Goal: Task Accomplishment & Management: Use online tool/utility

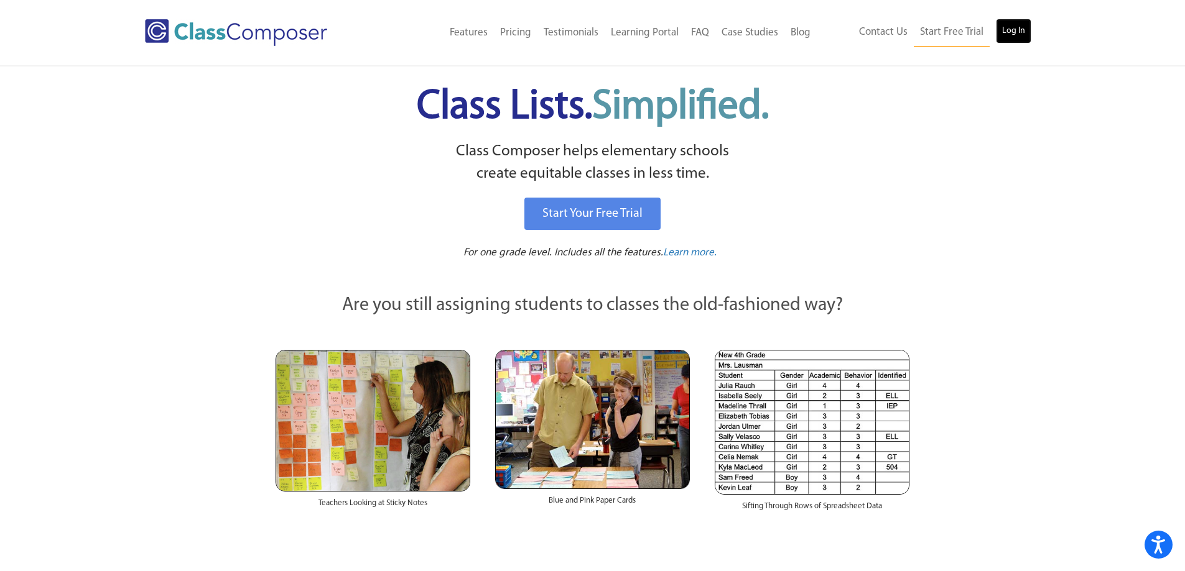
click at [1017, 40] on link "Log In" at bounding box center [1013, 31] width 35 height 25
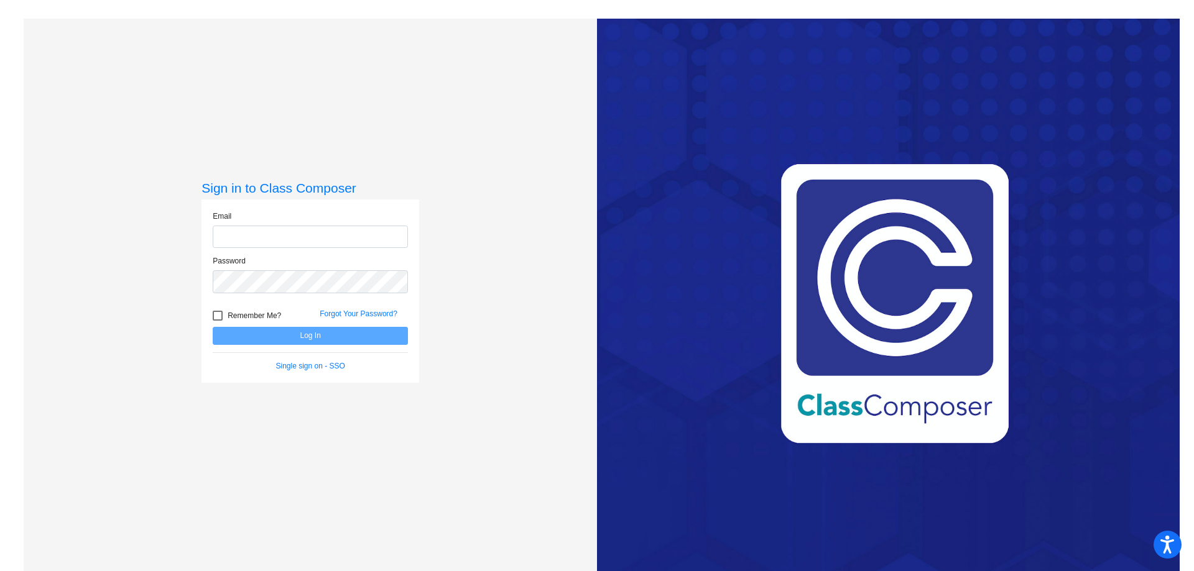
type input "stacy.cullinan@k12.wv.us"
click at [315, 332] on button "Log In" at bounding box center [310, 336] width 195 height 18
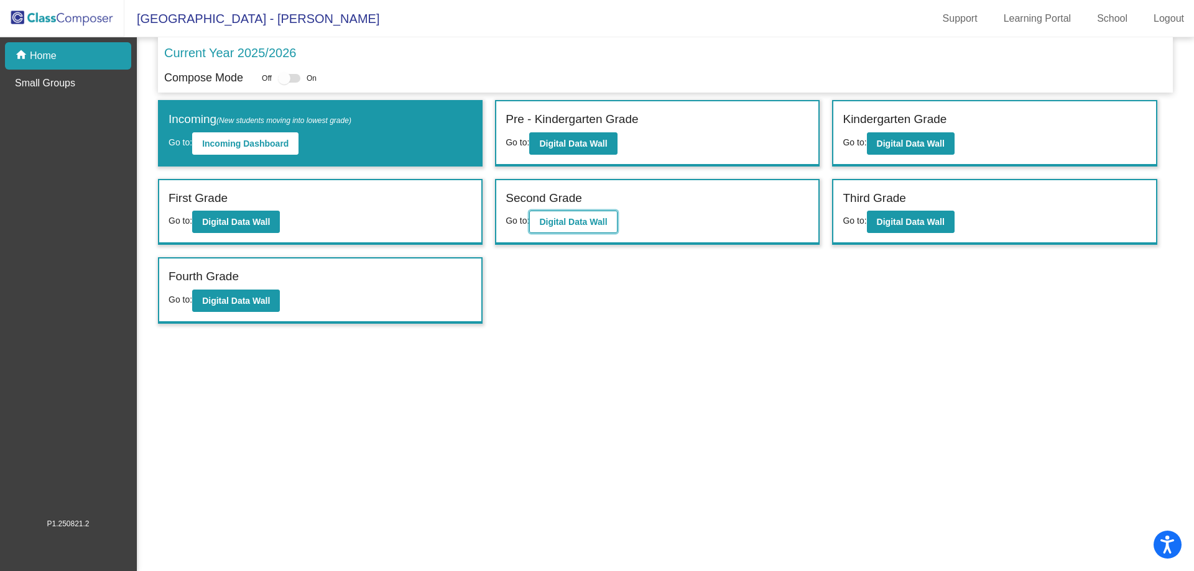
click at [560, 216] on button "Digital Data Wall" at bounding box center [573, 222] width 88 height 22
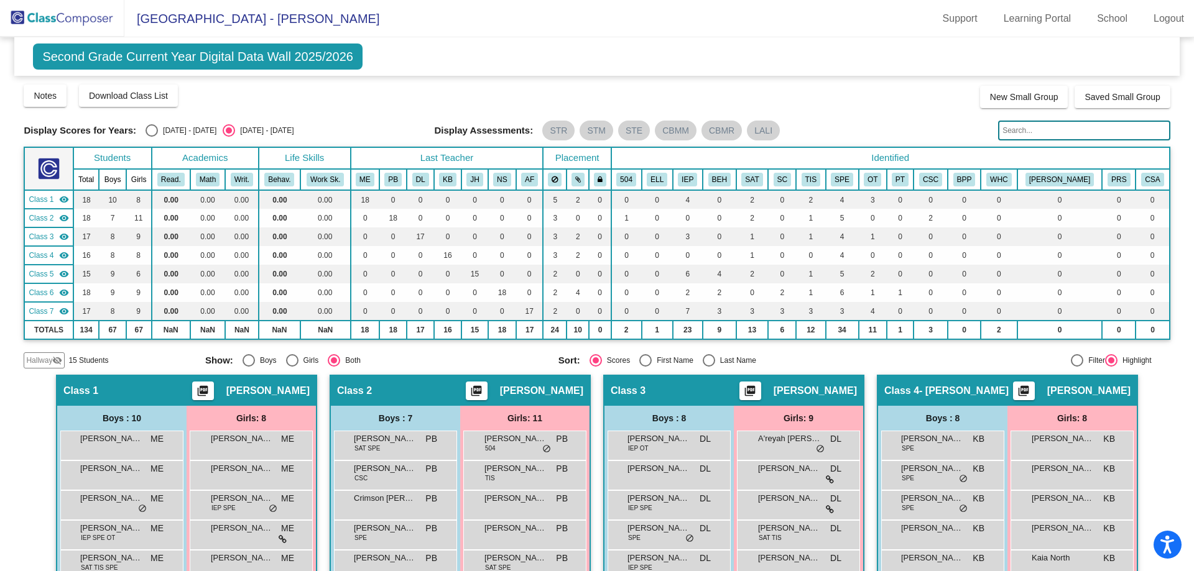
click at [17, 486] on mat-sidenav-content "Second Grade Current Year Digital Data Wall 2025/2026 Add, Move, or Retain Stud…" at bounding box center [597, 304] width 1194 height 534
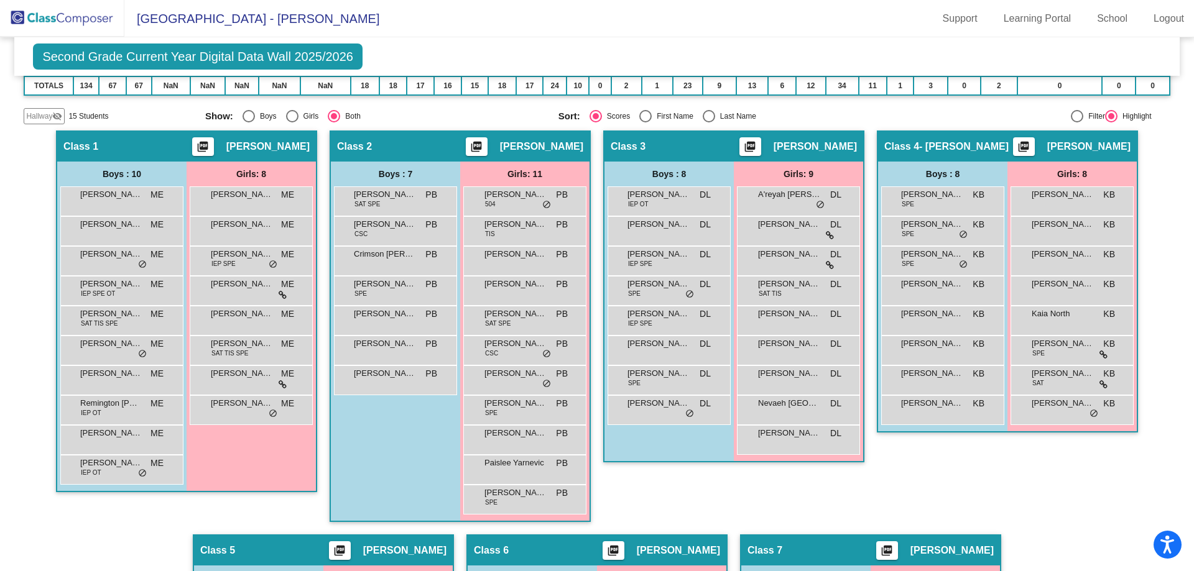
scroll to position [241, 0]
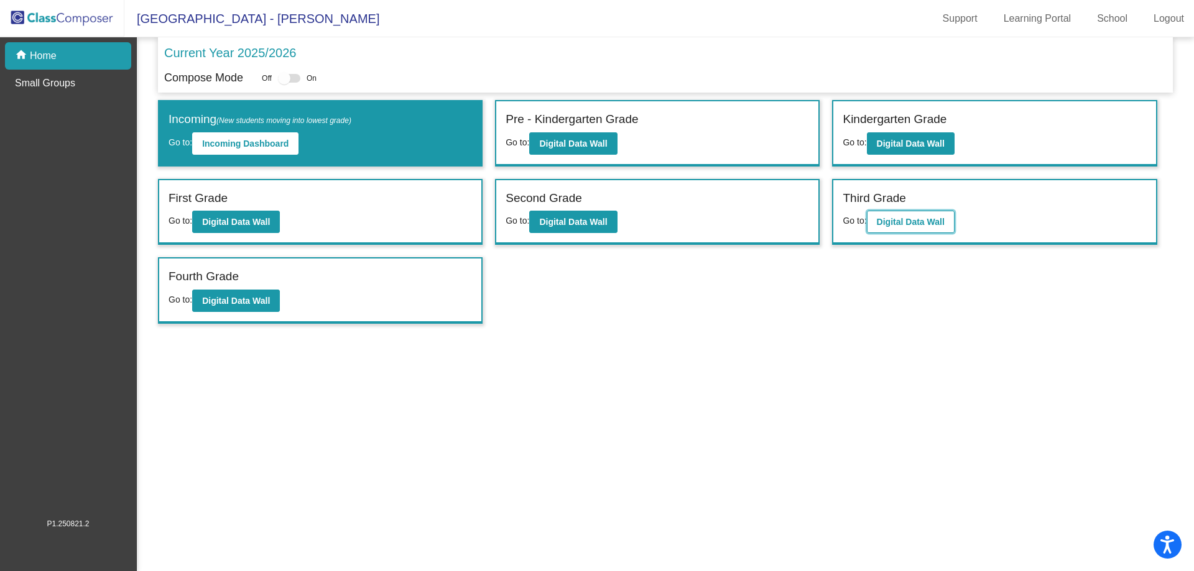
click at [934, 221] on b "Digital Data Wall" at bounding box center [911, 222] width 68 height 10
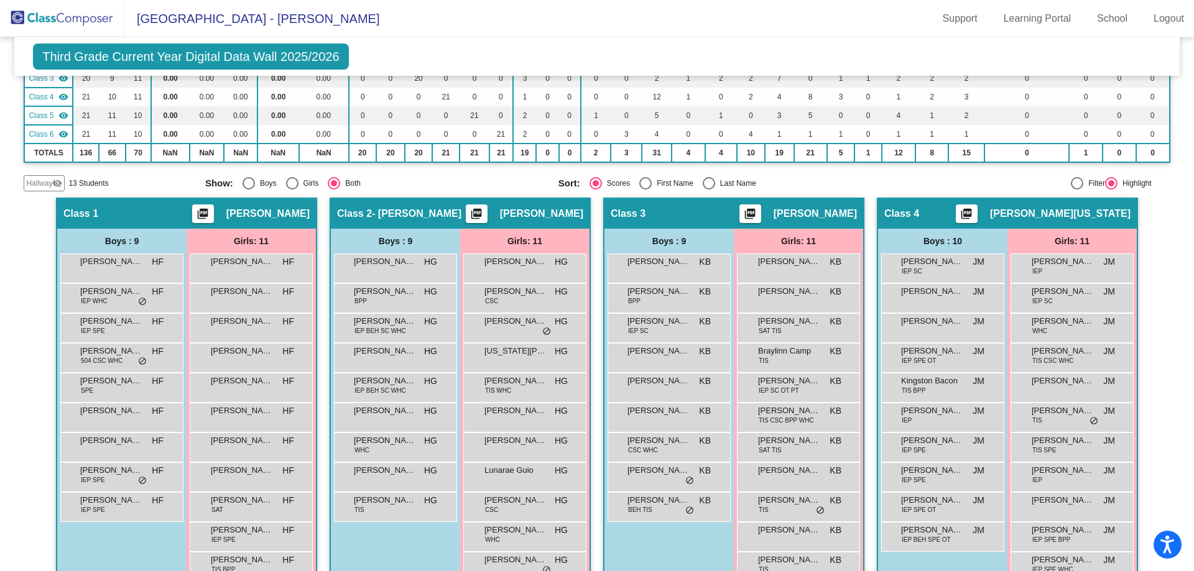
scroll to position [158, 0]
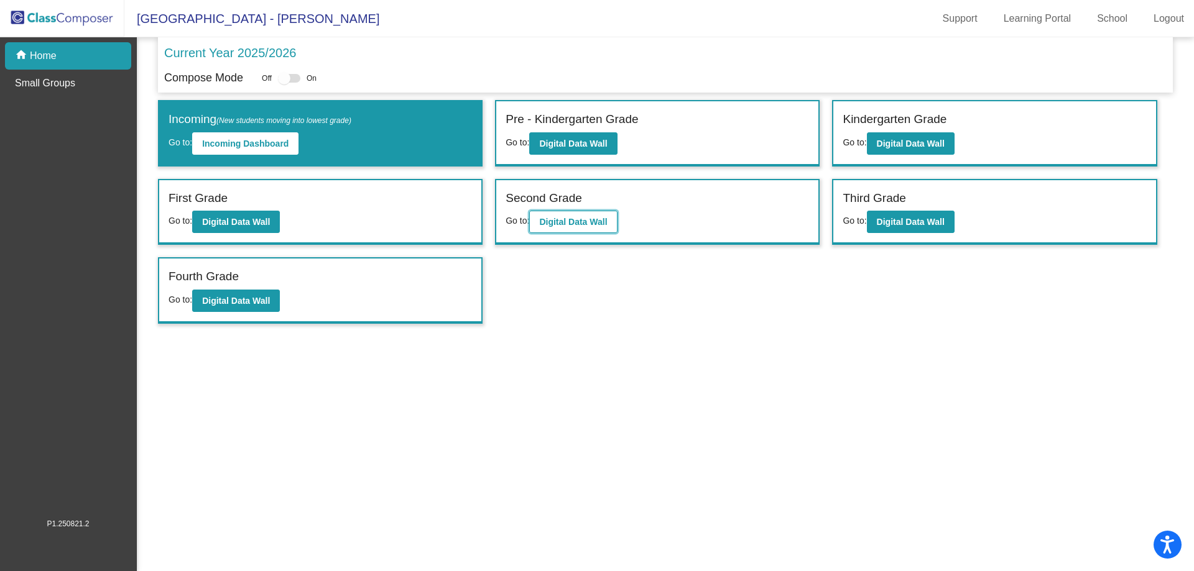
click at [575, 225] on b "Digital Data Wall" at bounding box center [573, 222] width 68 height 10
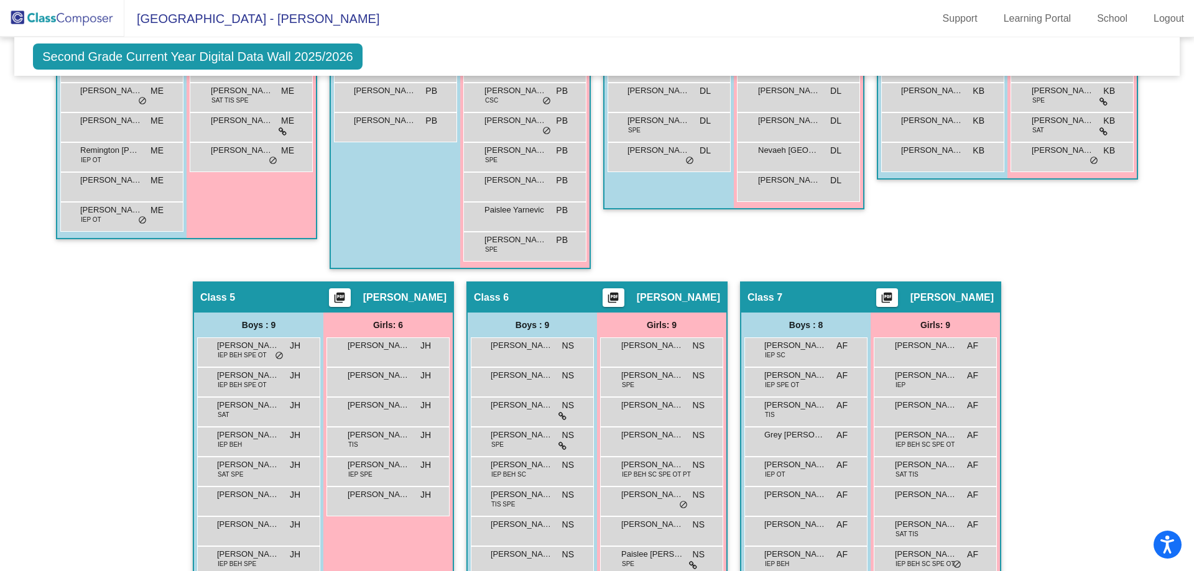
scroll to position [552, 0]
